Goal: Use online tool/utility: Utilize a website feature to perform a specific function

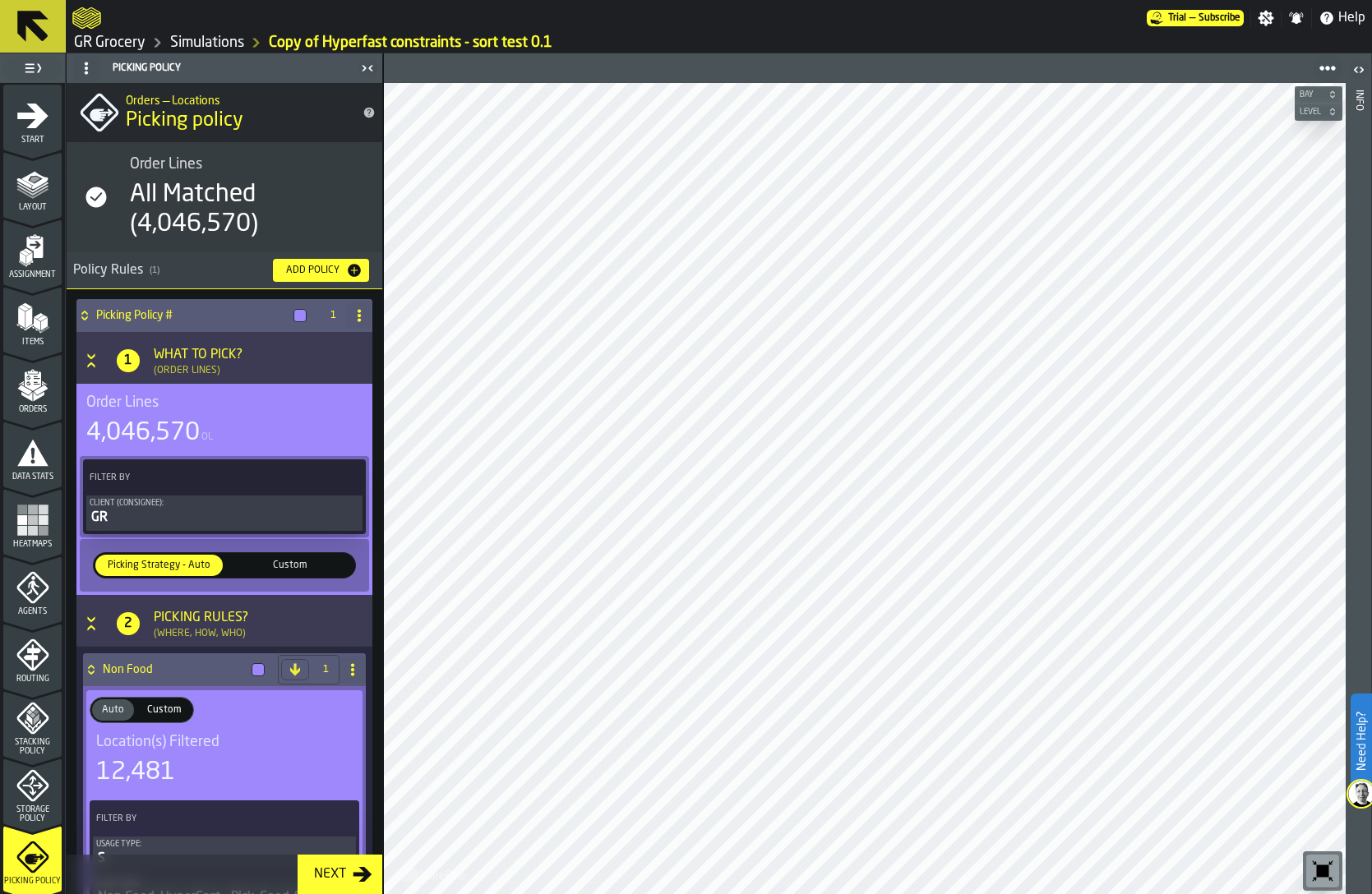
scroll to position [120, 0]
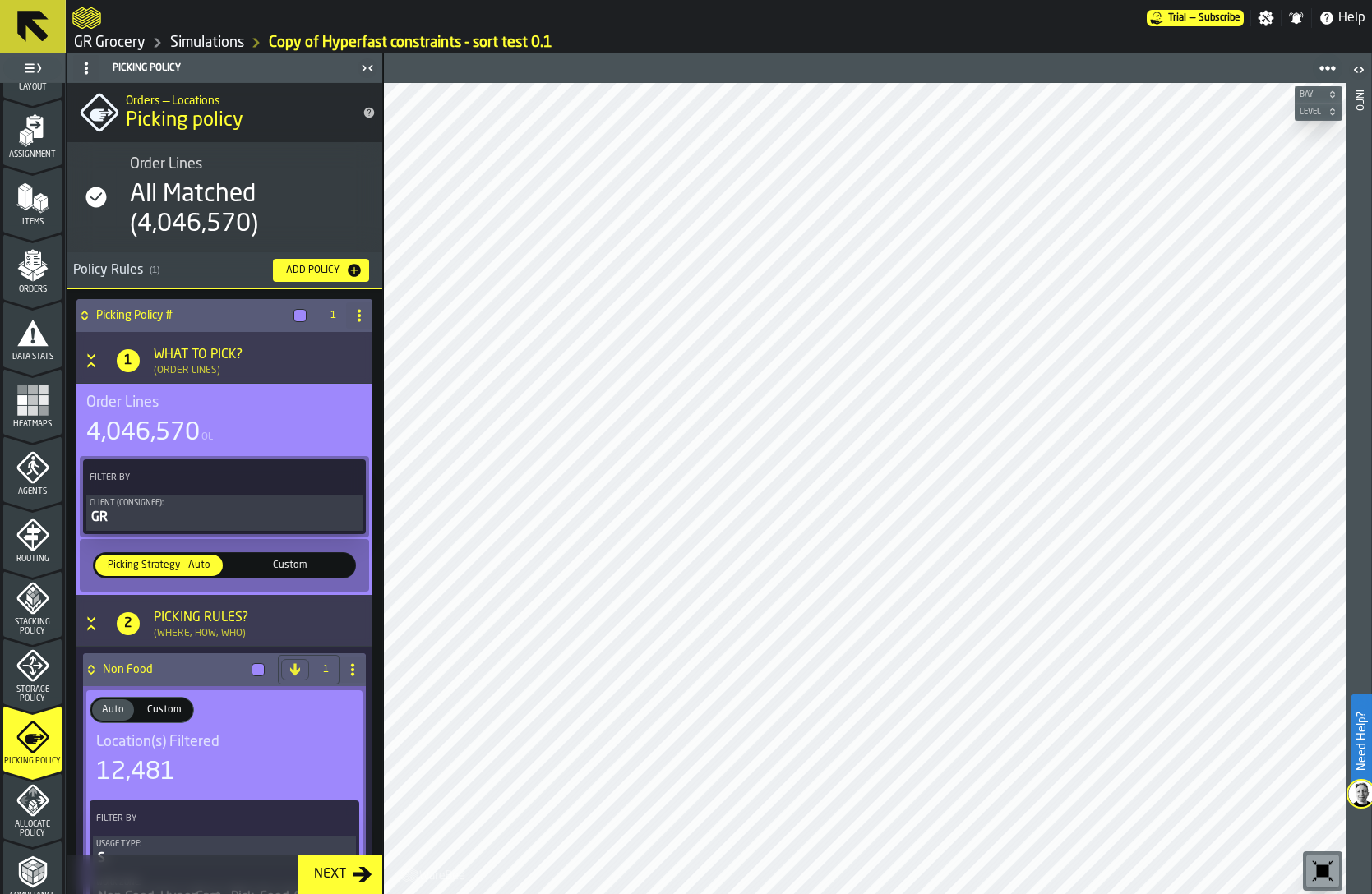
click at [128, 41] on link "GR Grocery" at bounding box center [110, 43] width 72 height 18
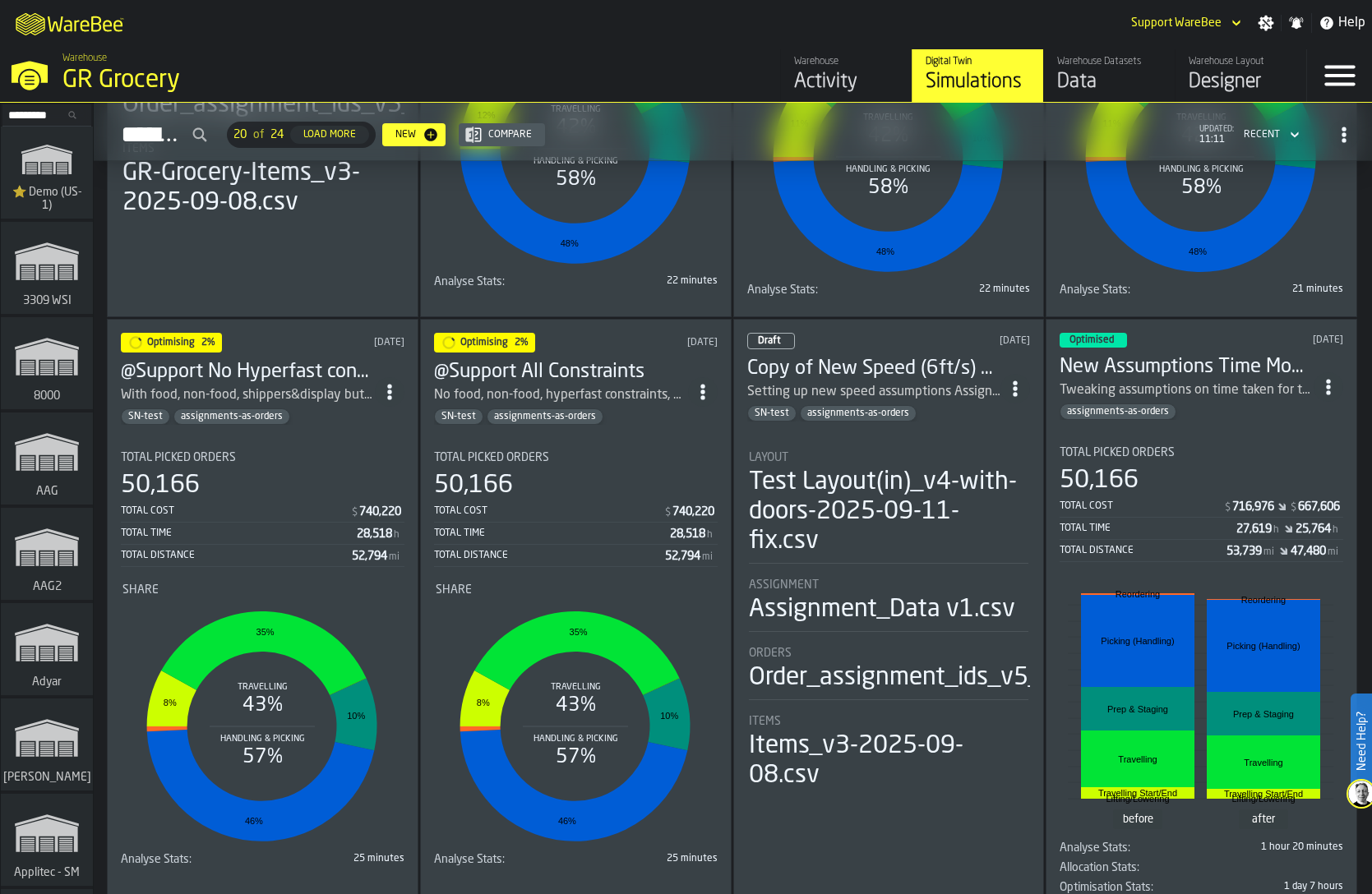
scroll to position [465, 0]
click at [626, 470] on div "50,166" at bounding box center [576, 484] width 284 height 29
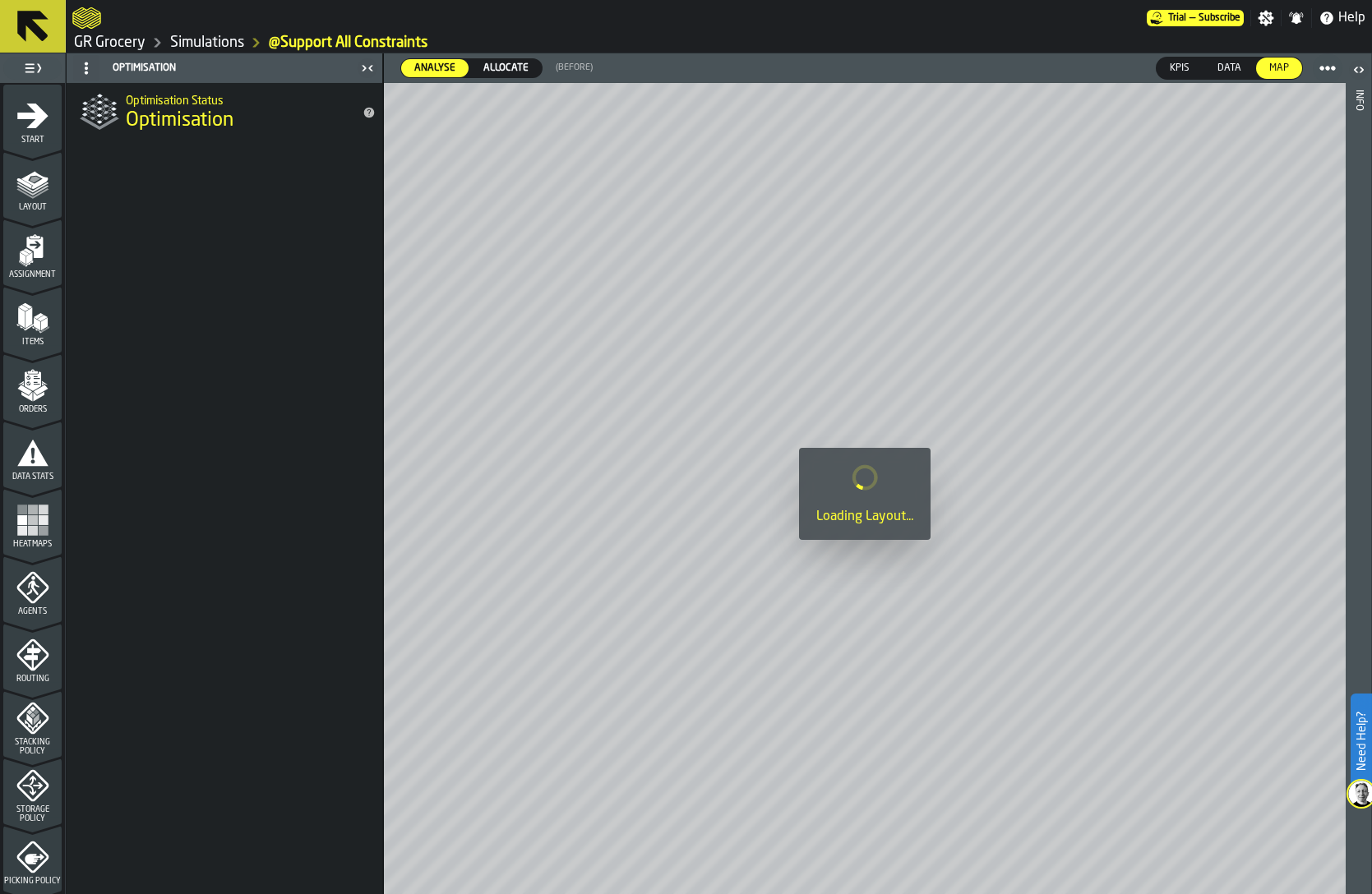
scroll to position [403, 0]
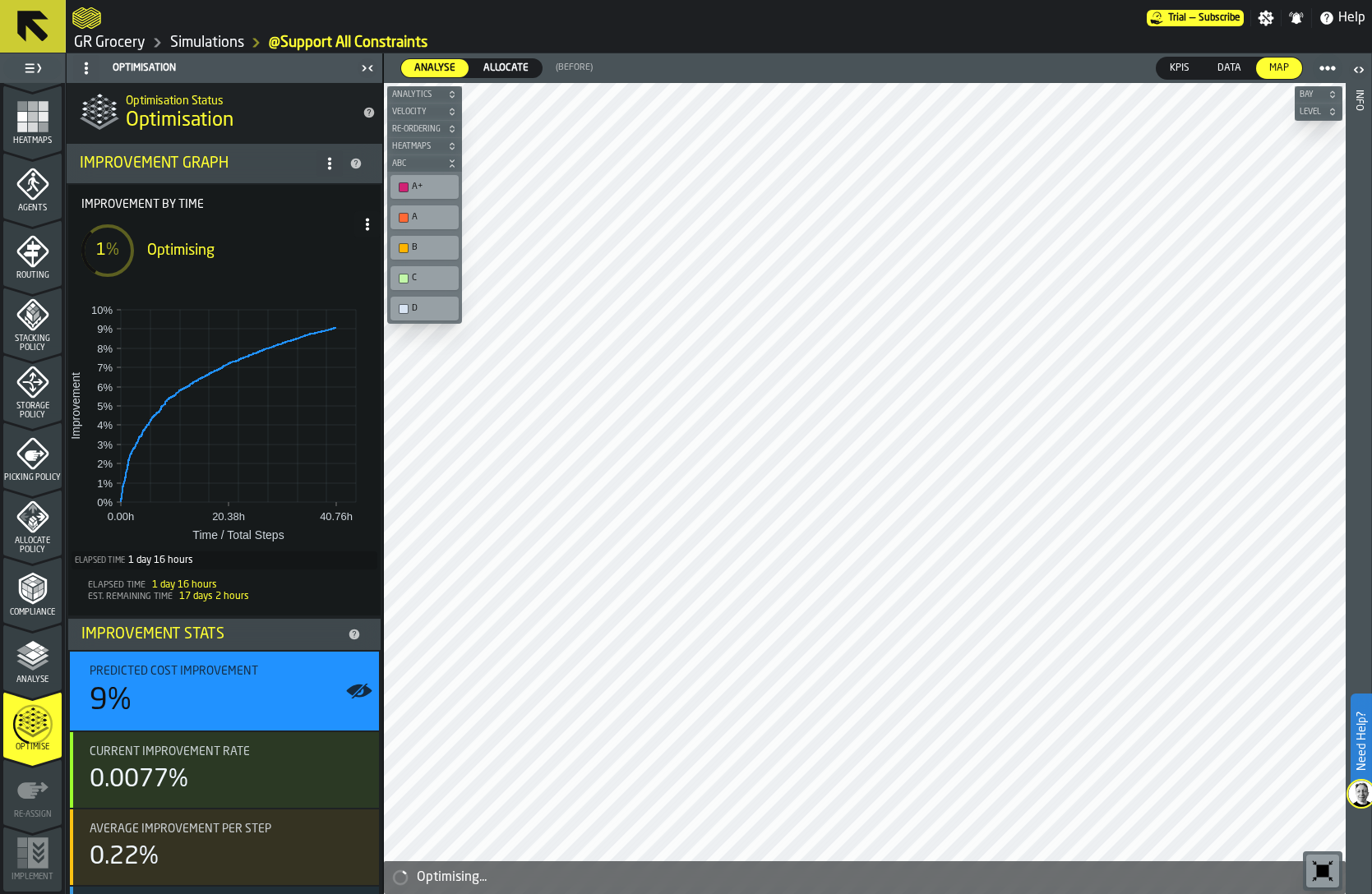
click at [131, 41] on link "GR Grocery" at bounding box center [110, 43] width 72 height 18
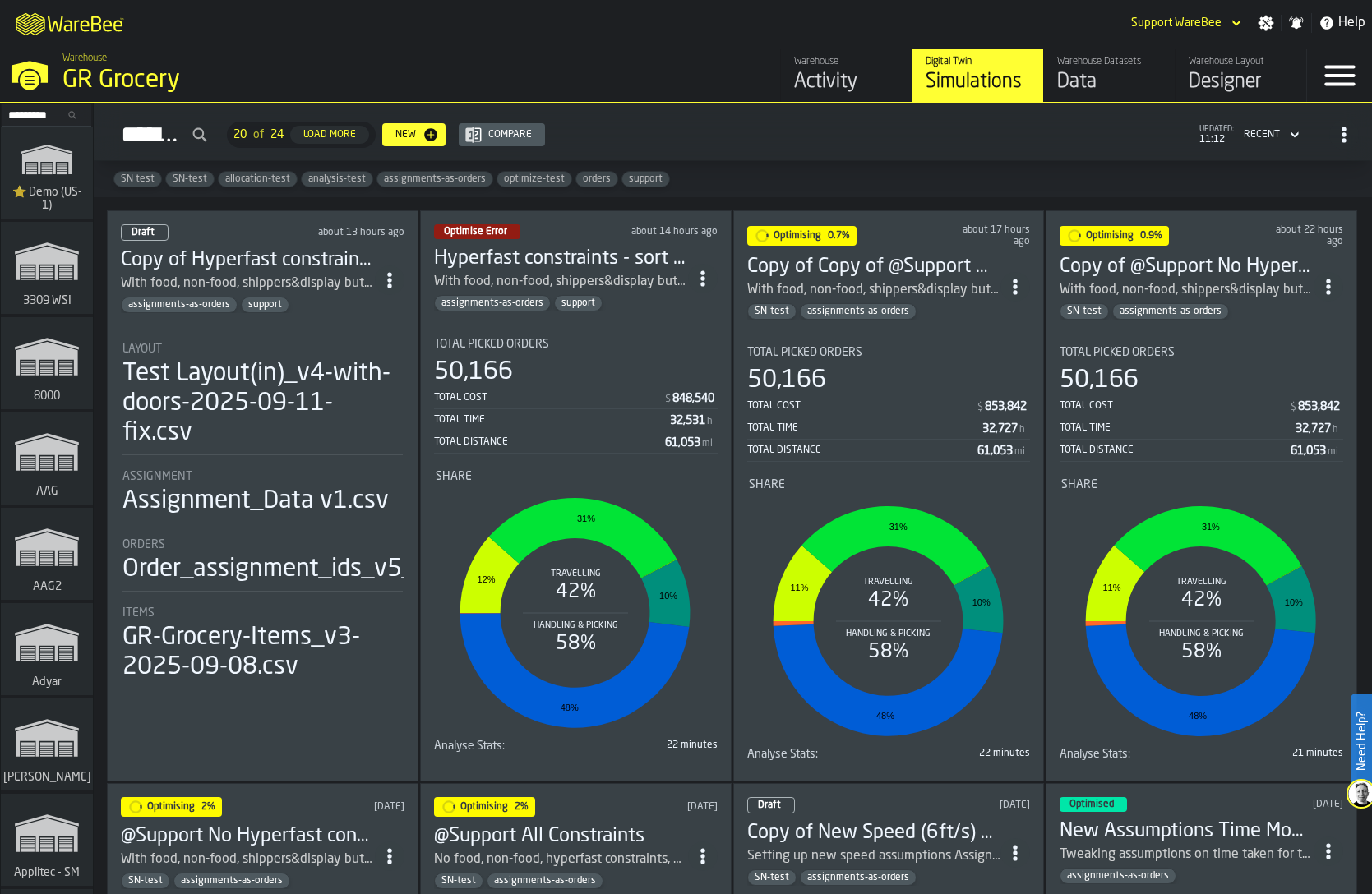
click at [691, 362] on div "50,166" at bounding box center [576, 371] width 284 height 29
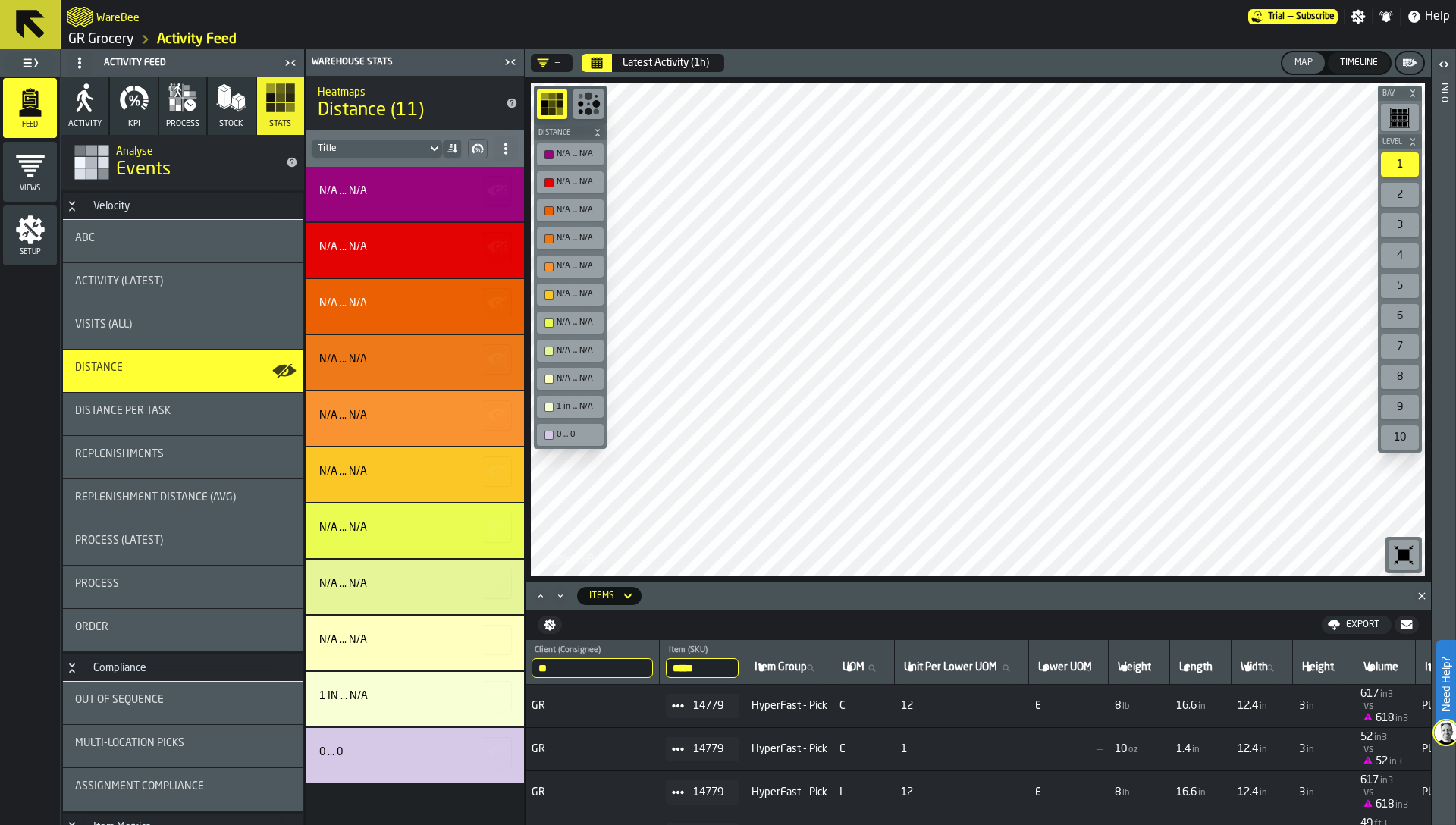
click at [622, 596] on icon at bounding box center [628, 596] width 15 height 18
click at [617, 715] on li "Layout" at bounding box center [626, 732] width 97 height 36
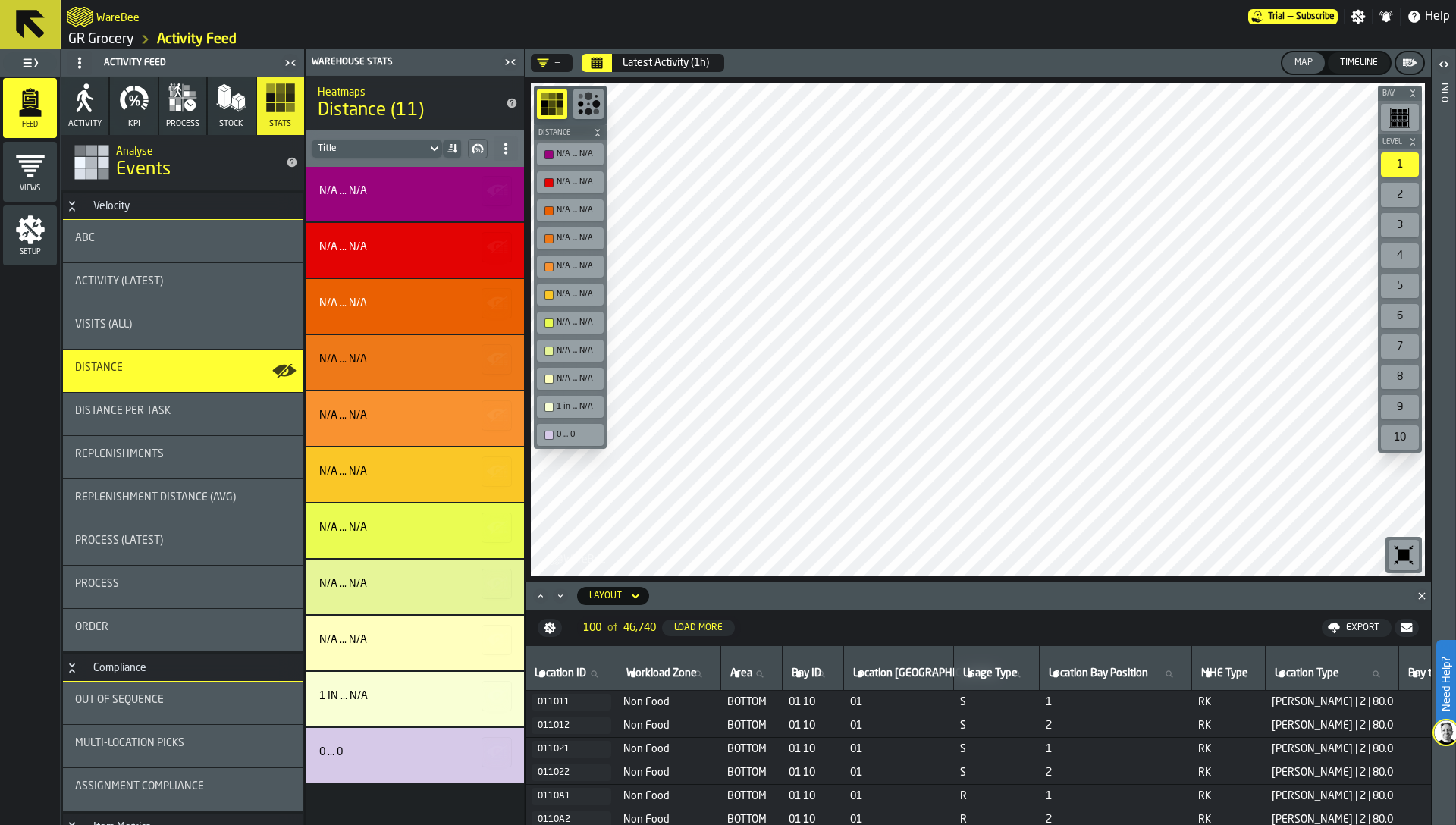
click at [27, 239] on icon "menu Setup" at bounding box center [30, 230] width 29 height 29
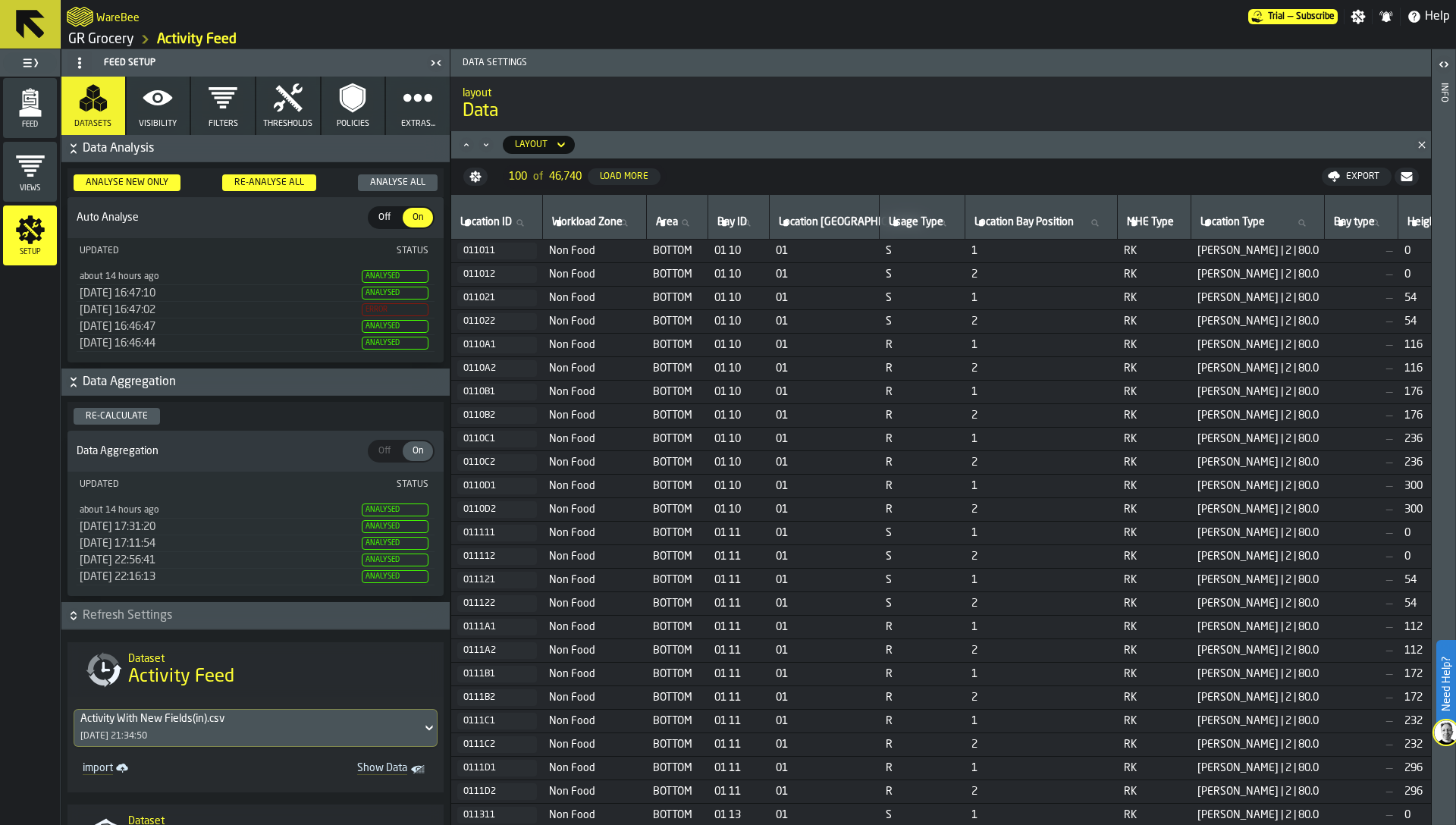
click at [269, 175] on button "Re-Analyse All" at bounding box center [269, 183] width 94 height 17
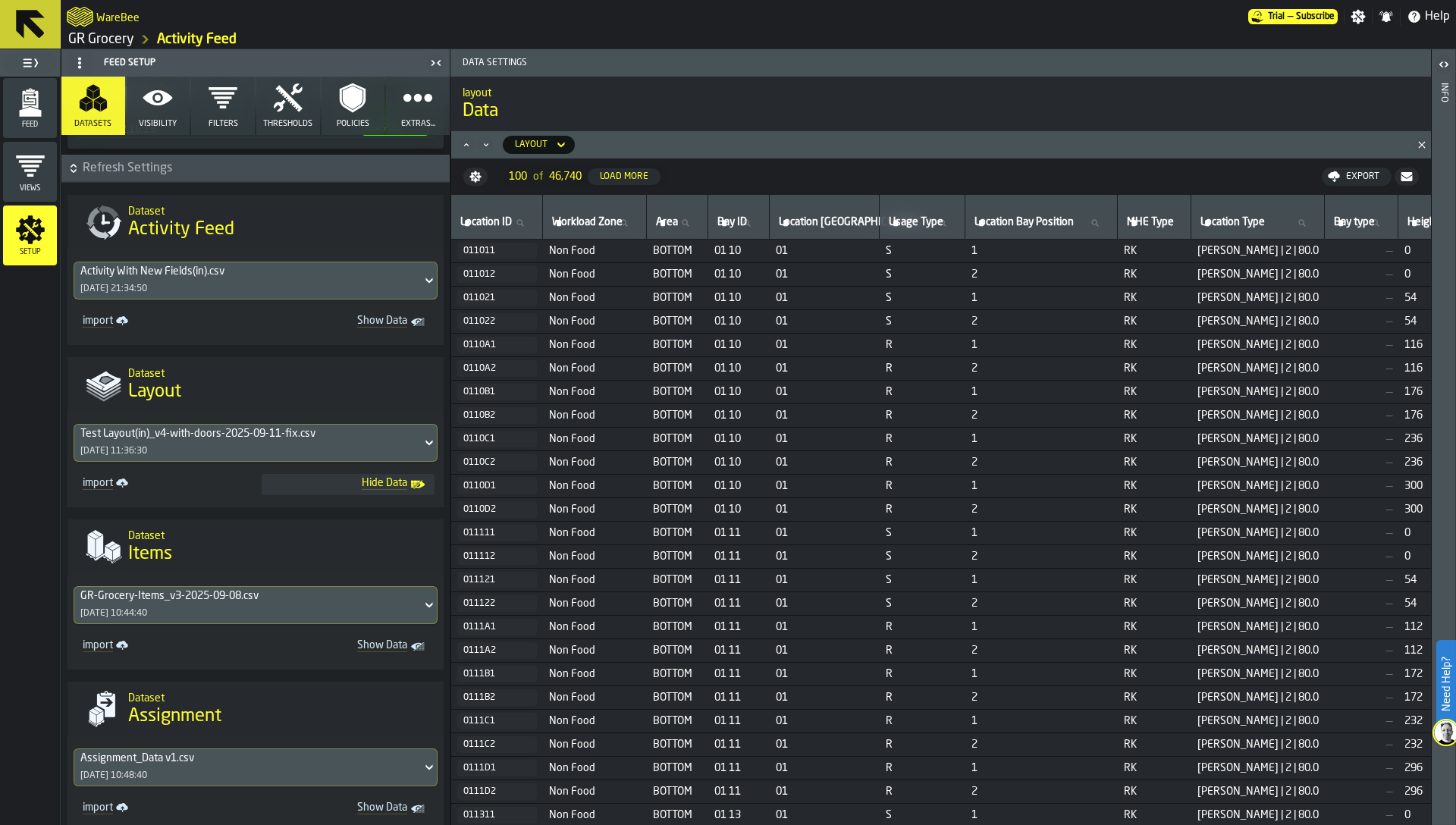
scroll to position [525, 0]
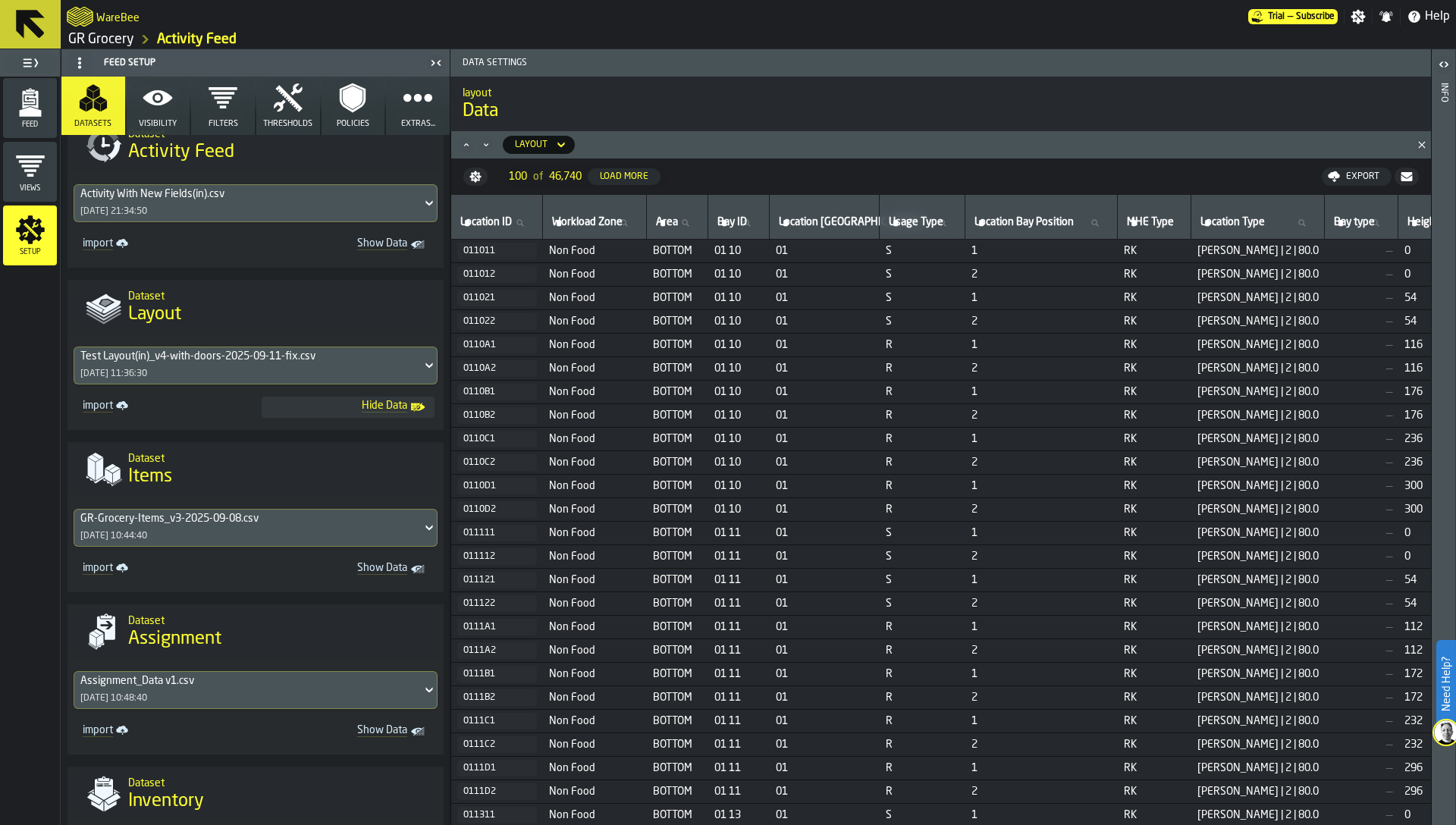
click at [626, 441] on span "Non Food" at bounding box center [595, 439] width 92 height 12
